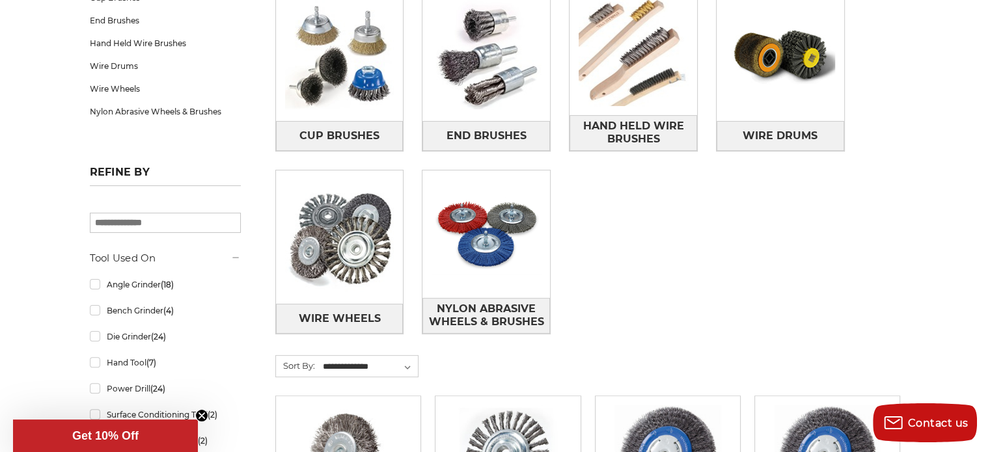
scroll to position [260, 0]
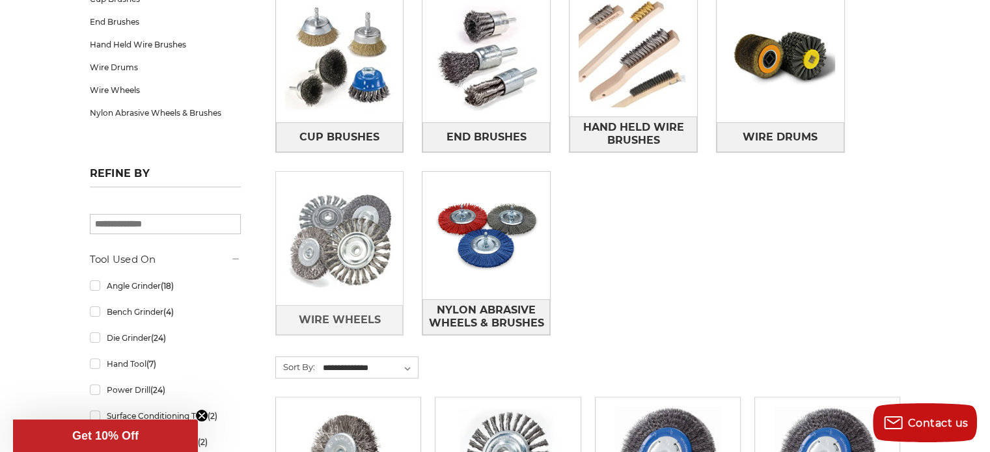
click at [352, 247] on img at bounding box center [340, 239] width 128 height 128
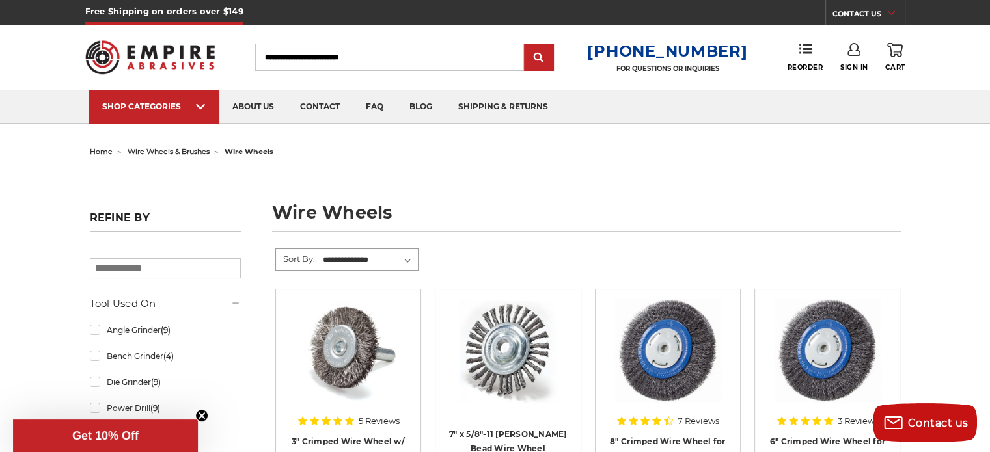
click at [409, 254] on select "**********" at bounding box center [369, 261] width 97 height 20
click at [96, 354] on link "Bench Grinder (4)" at bounding box center [165, 356] width 151 height 23
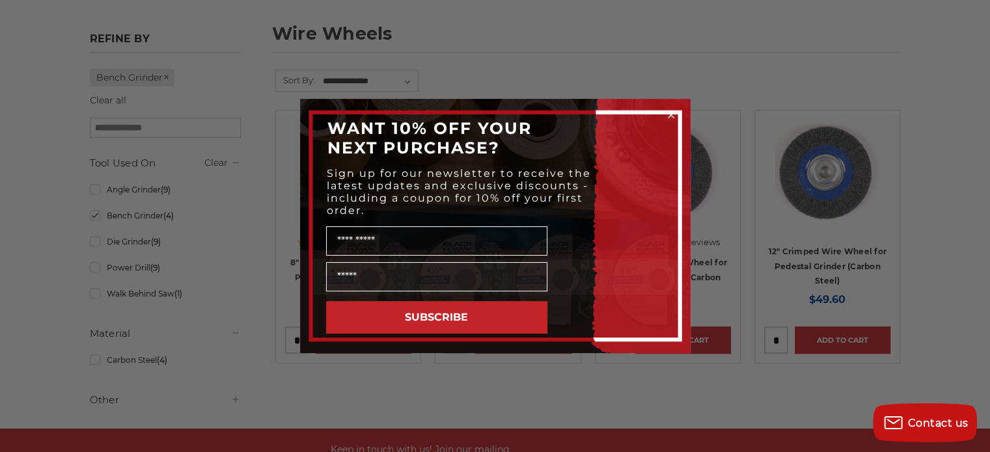
scroll to position [65, 0]
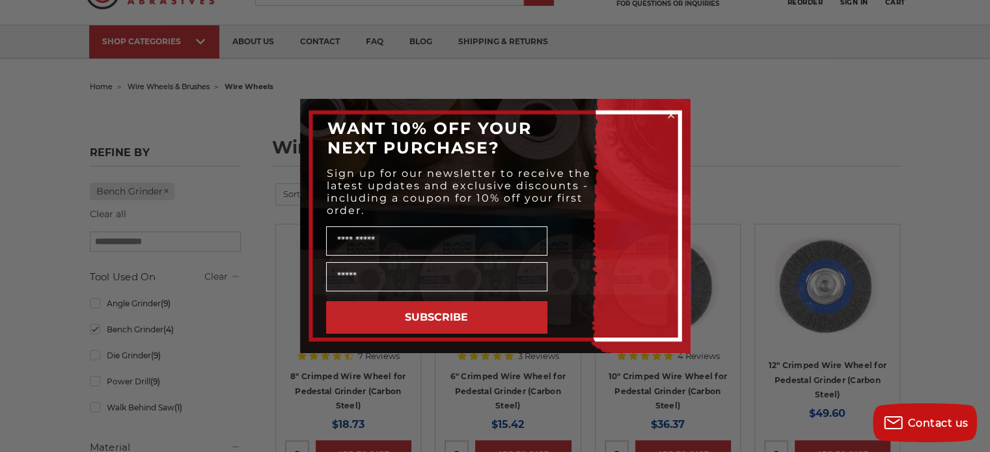
click at [669, 115] on circle "Close dialog" at bounding box center [670, 115] width 12 height 12
